Goal: Answer question/provide support: Share knowledge or assist other users

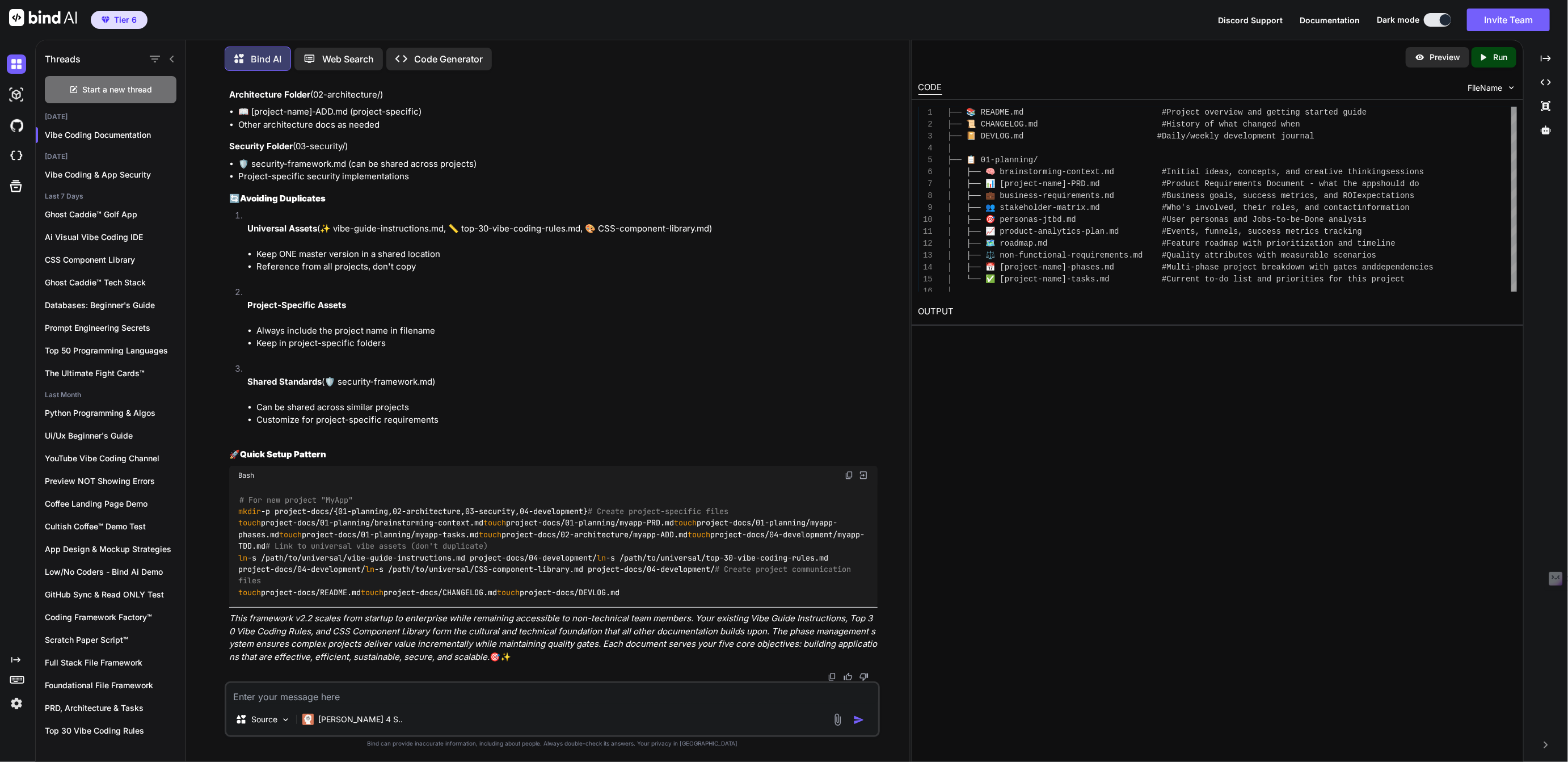
scroll to position [40354, 0]
click at [832, 675] on img at bounding box center [832, 676] width 9 height 9
click at [321, 693] on textarea at bounding box center [552, 693] width 651 height 21
click at [270, 697] on textarea "Can youplease just update this" at bounding box center [552, 693] width 651 height 21
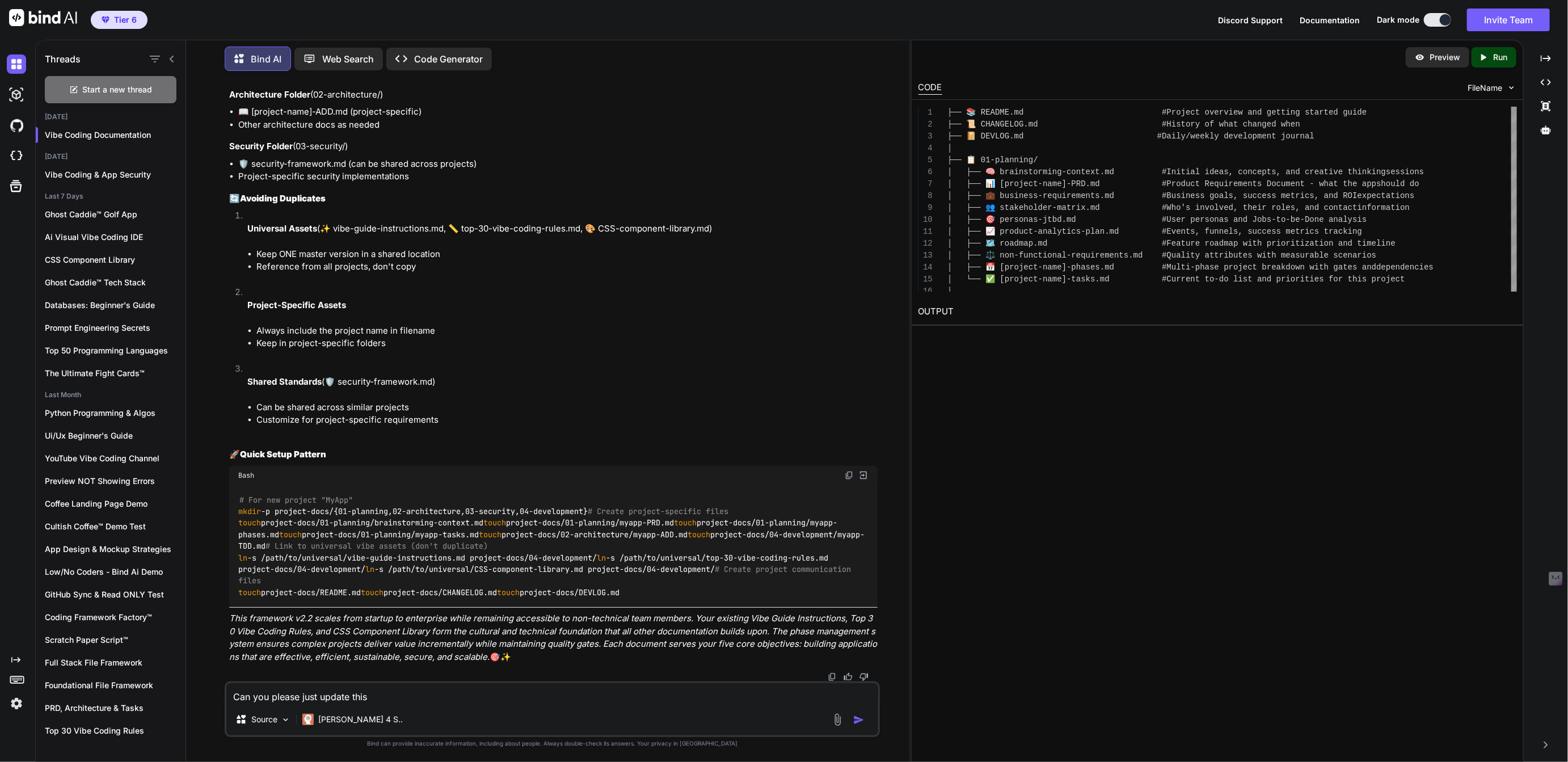
click at [405, 691] on textarea "Can you please just update this" at bounding box center [552, 693] width 651 height 21
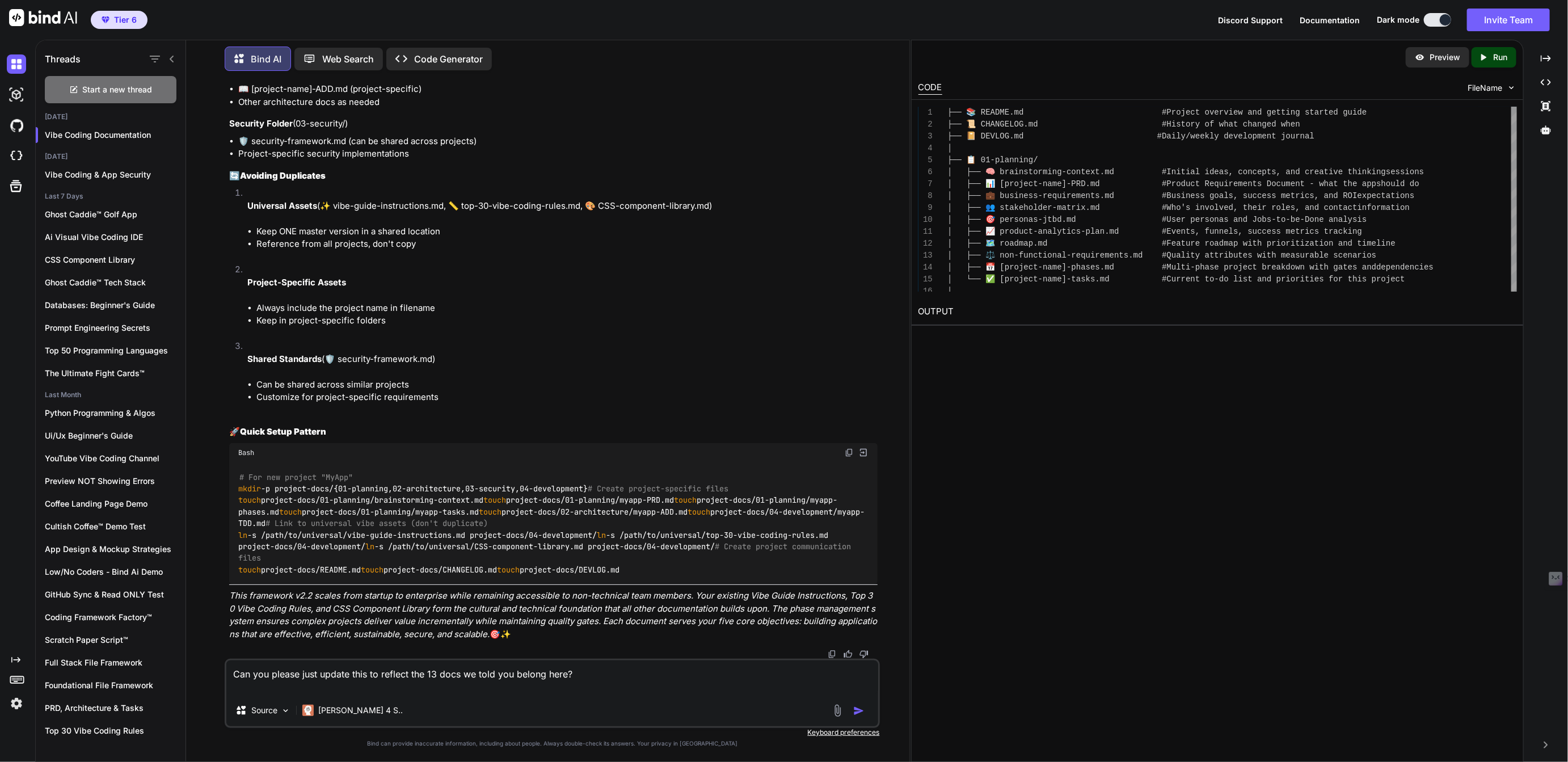
paste textarea "### **🔥 Start Here (Days 1-30)** | Priority | Document | Impact | Effort | Stat…"
type textarea "Can you please just update this to reflect the 13 docs we told you belong here?…"
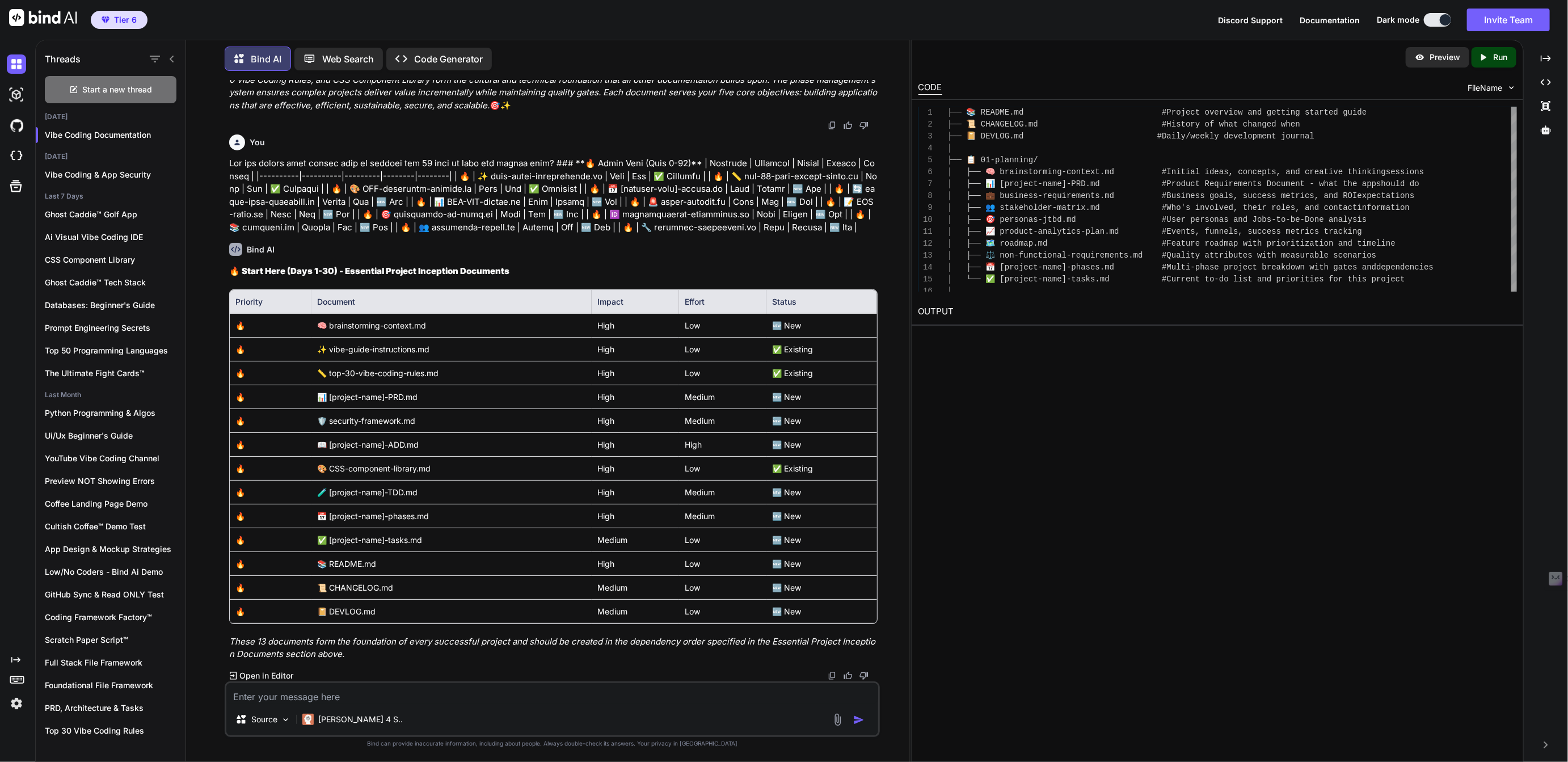
scroll to position [40901, 0]
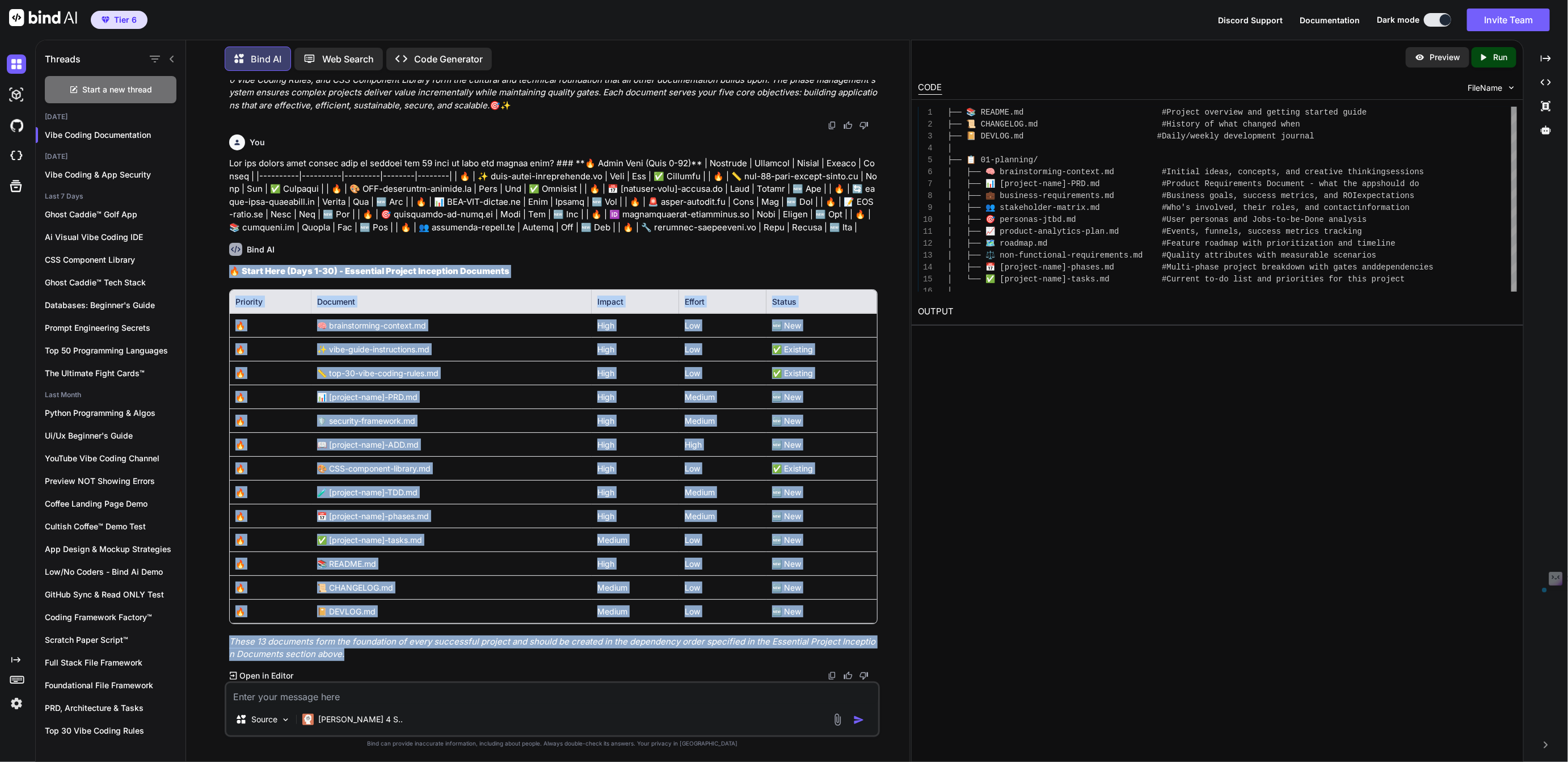
drag, startPoint x: 231, startPoint y: 275, endPoint x: 495, endPoint y: 650, distance: 458.6
click at [495, 650] on div "🔥 Start Here (Days 1-30) - Essential Project Inception Documents Priority Docum…" at bounding box center [553, 463] width 648 height 396
copy div "🔥 Start Here (Days 1-30) - Essential Project Inception Documents Priority Docum…"
click at [754, 265] on div "Bind AI 🔥 Start Here (Days 1-30) - Essential Project Inception Documents Priori…" at bounding box center [553, 457] width 648 height 447
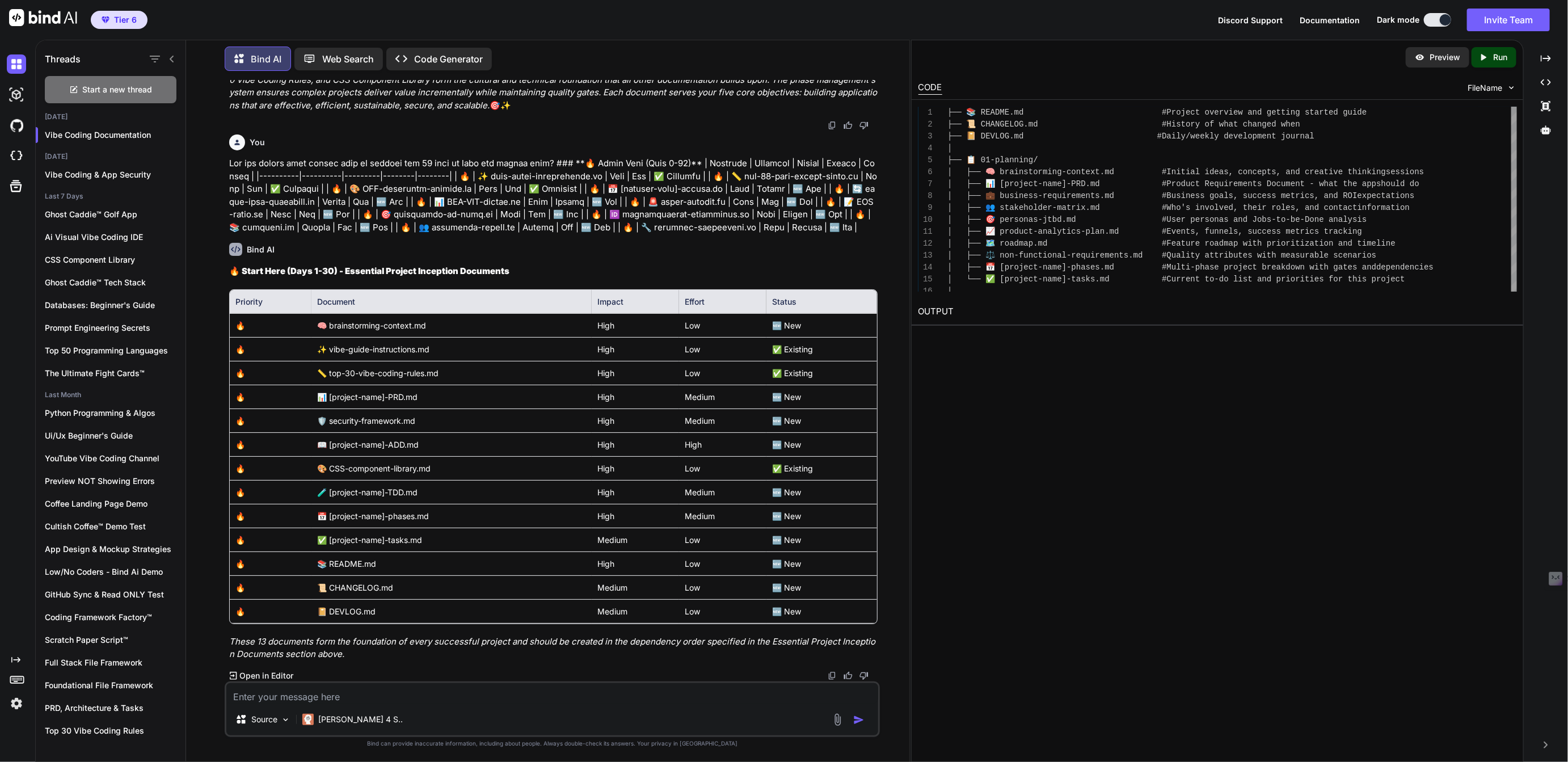
click at [832, 674] on img at bounding box center [832, 676] width 9 height 9
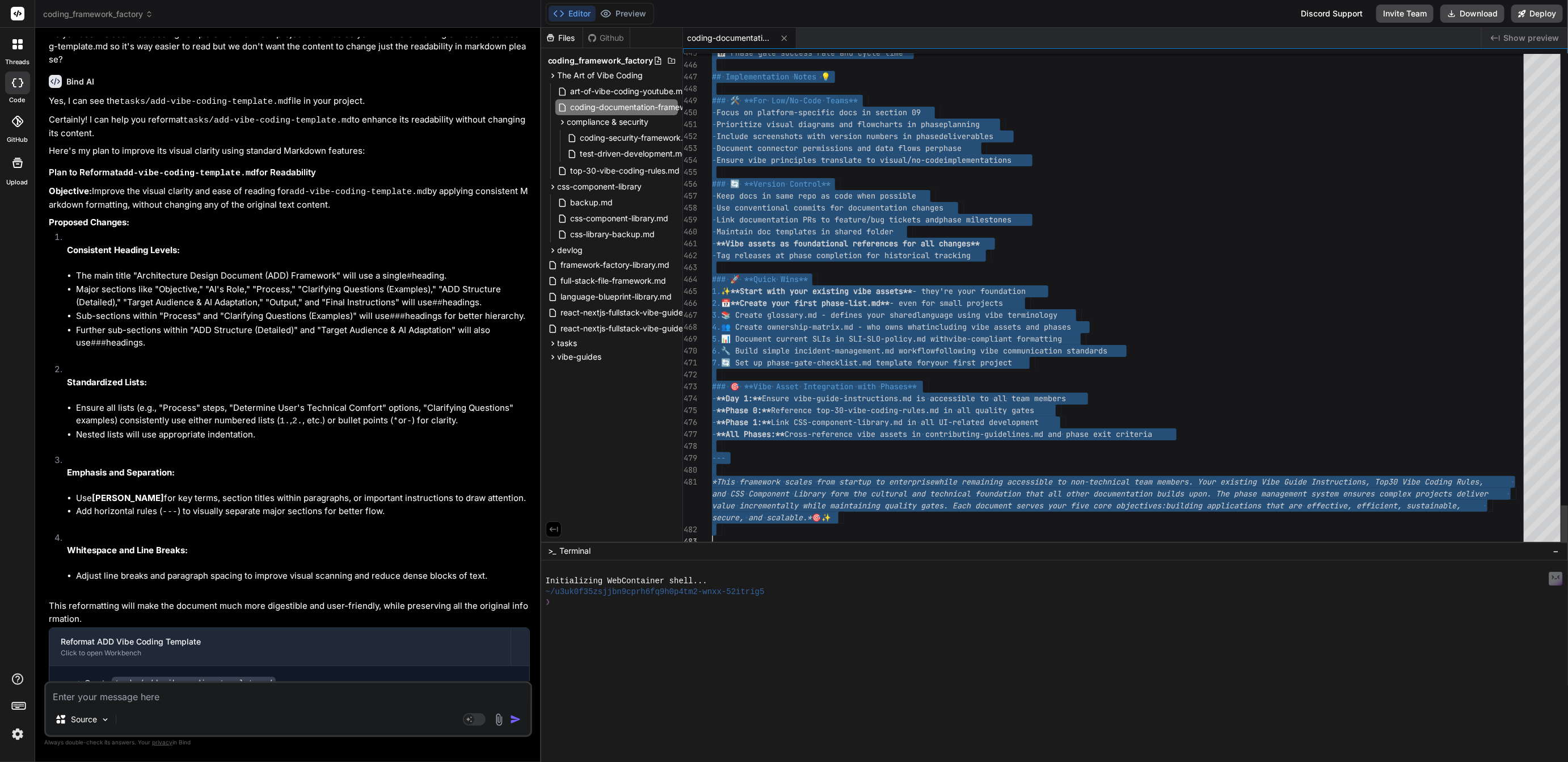
scroll to position [23, 0]
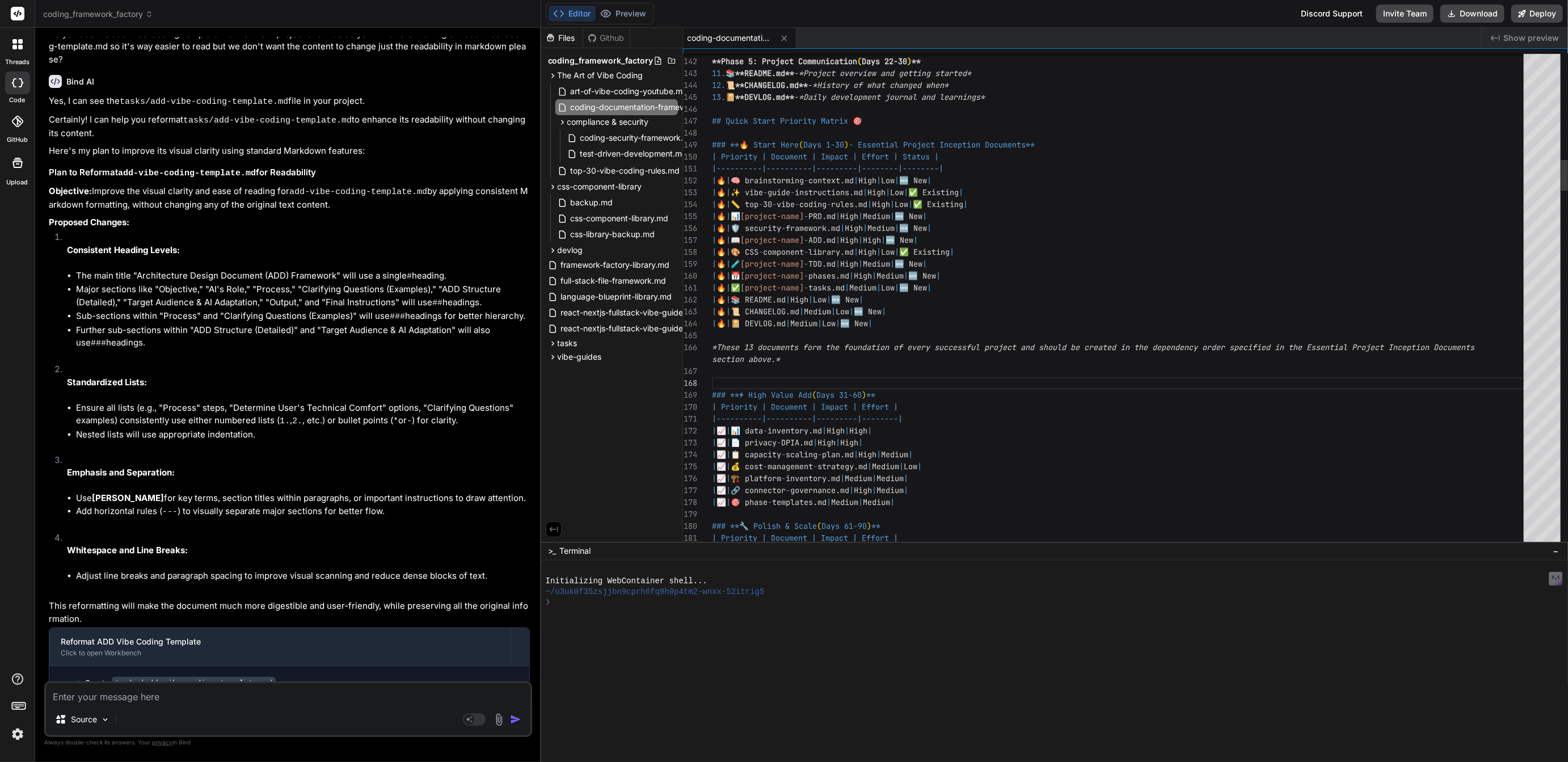
type textarea "| 🔥 | ✅ [project-name]-tasks.md | Medium | Low | 🆕 New | | 🔥 | 📚 README.md | Hi…"
